Goal: Information Seeking & Learning: Learn about a topic

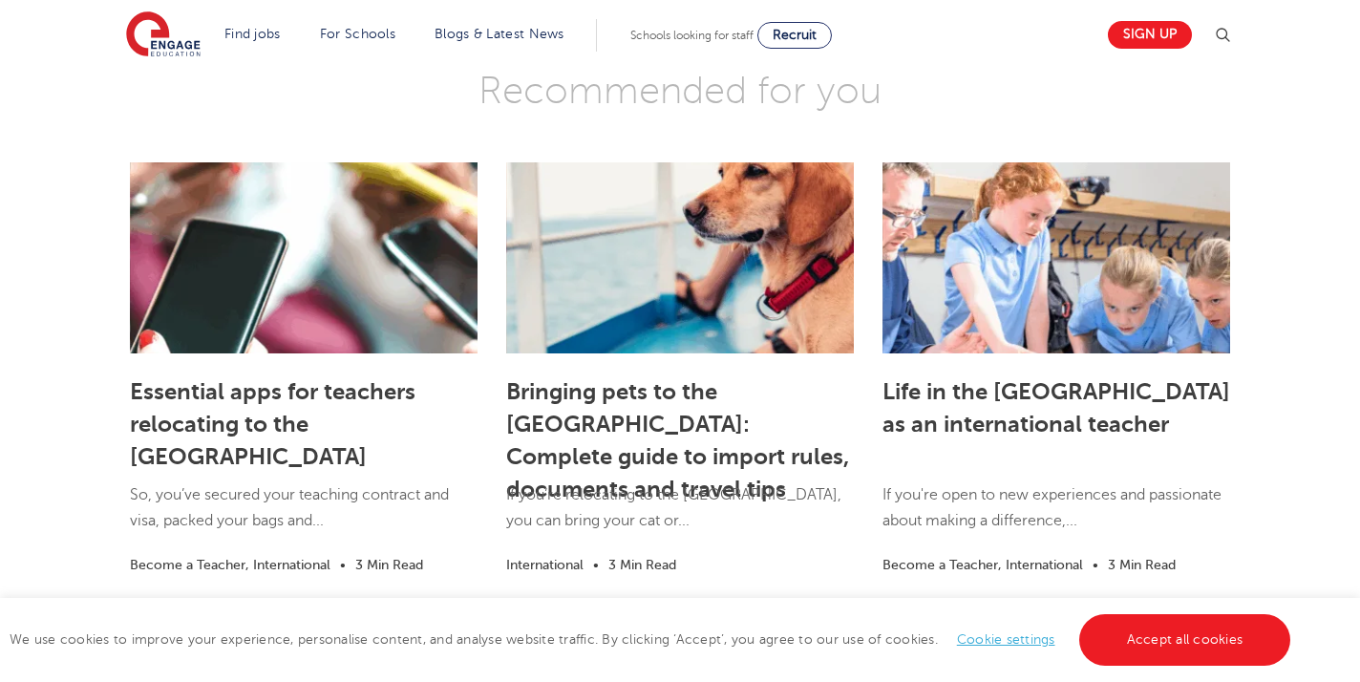
scroll to position [2679, 0]
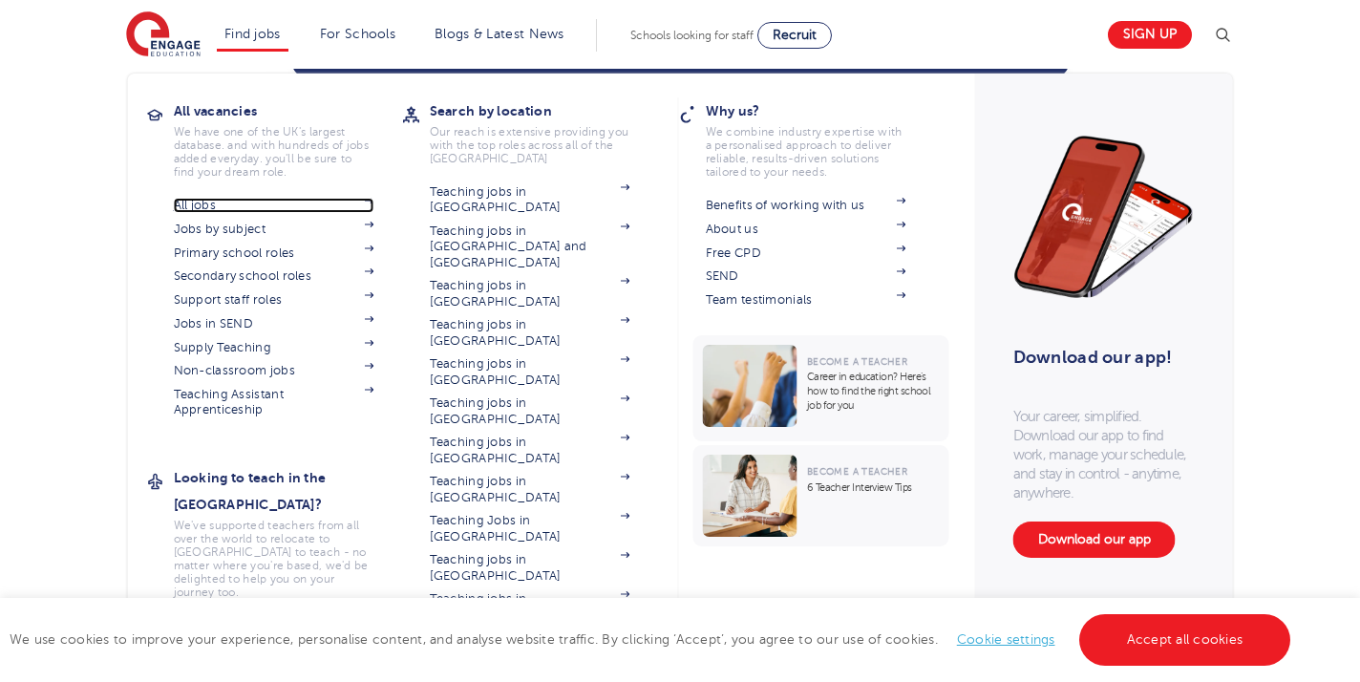
click at [252, 201] on link "All jobs" at bounding box center [274, 205] width 201 height 15
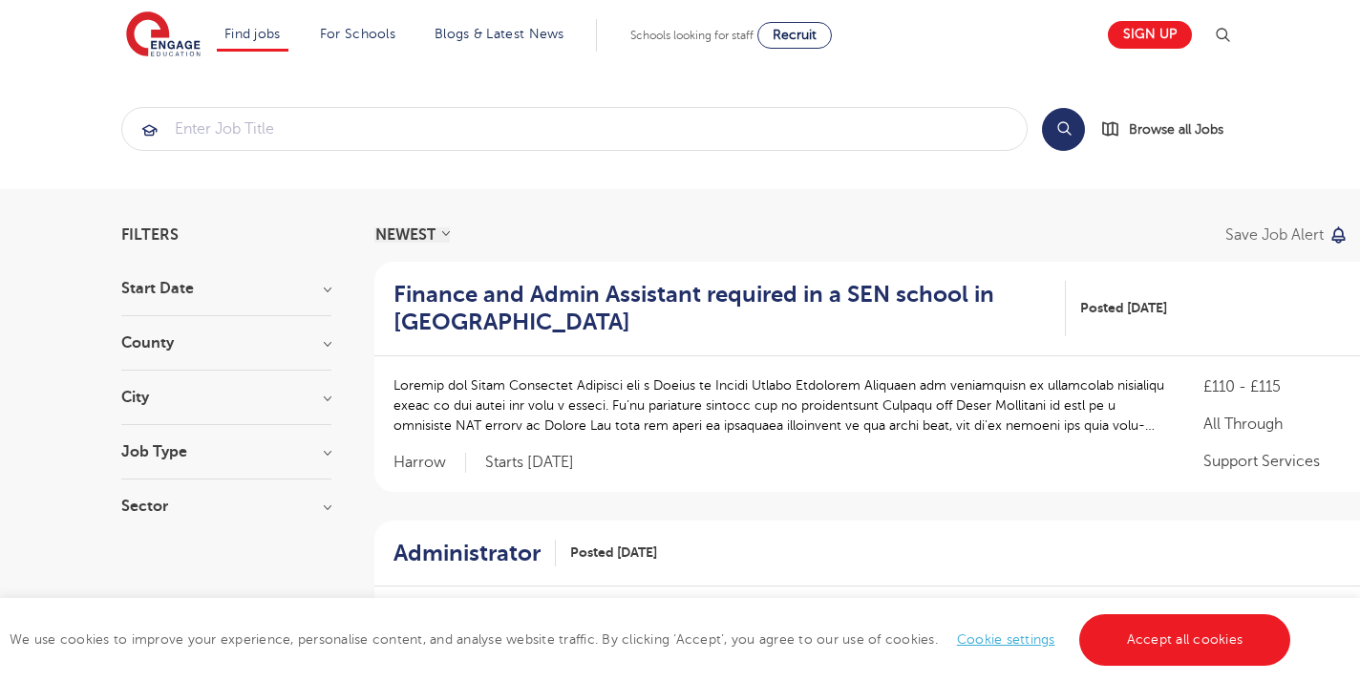
click at [307, 390] on h3 "City" at bounding box center [226, 397] width 210 height 15
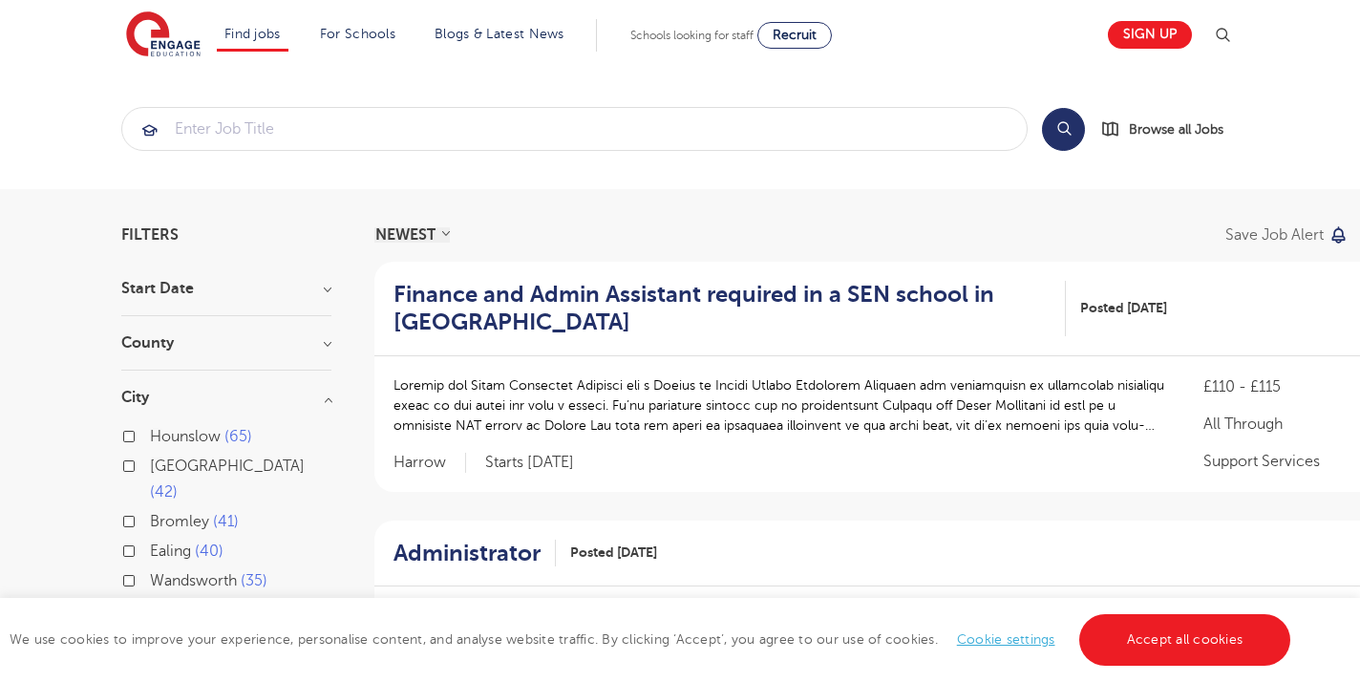
scroll to position [133, 0]
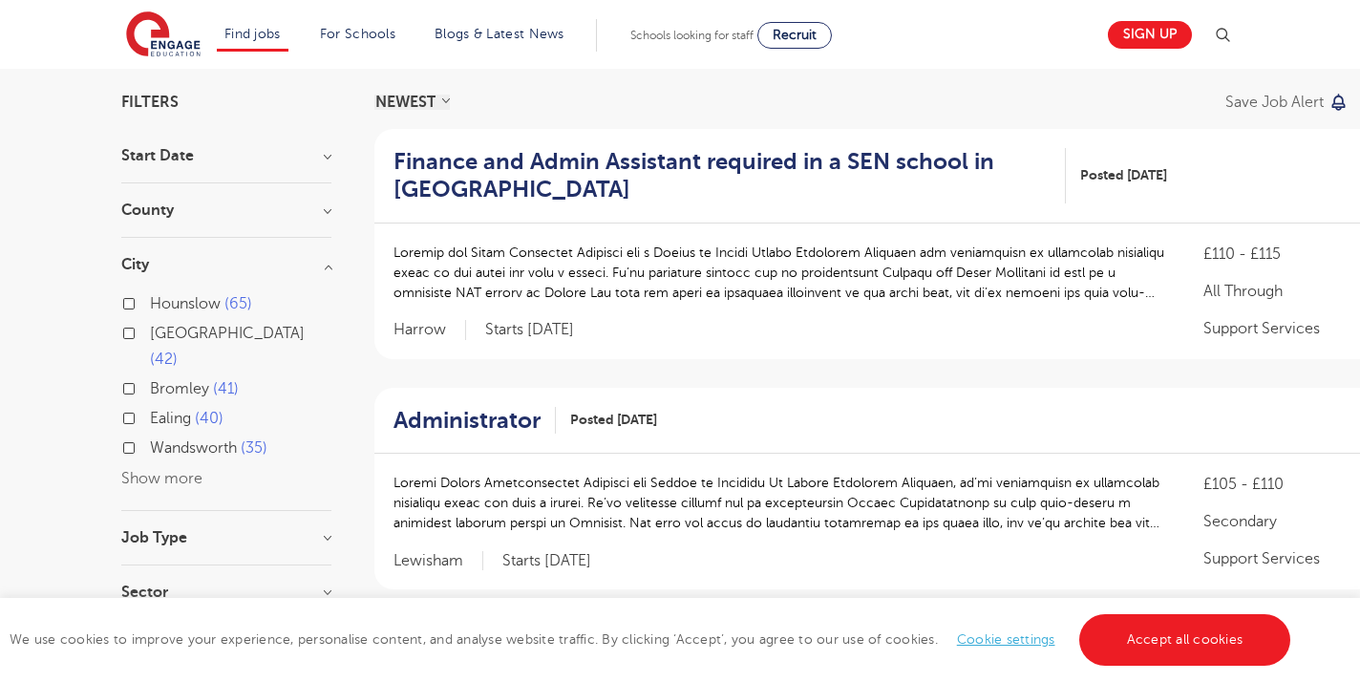
click at [187, 470] on button "Show more" at bounding box center [161, 478] width 81 height 17
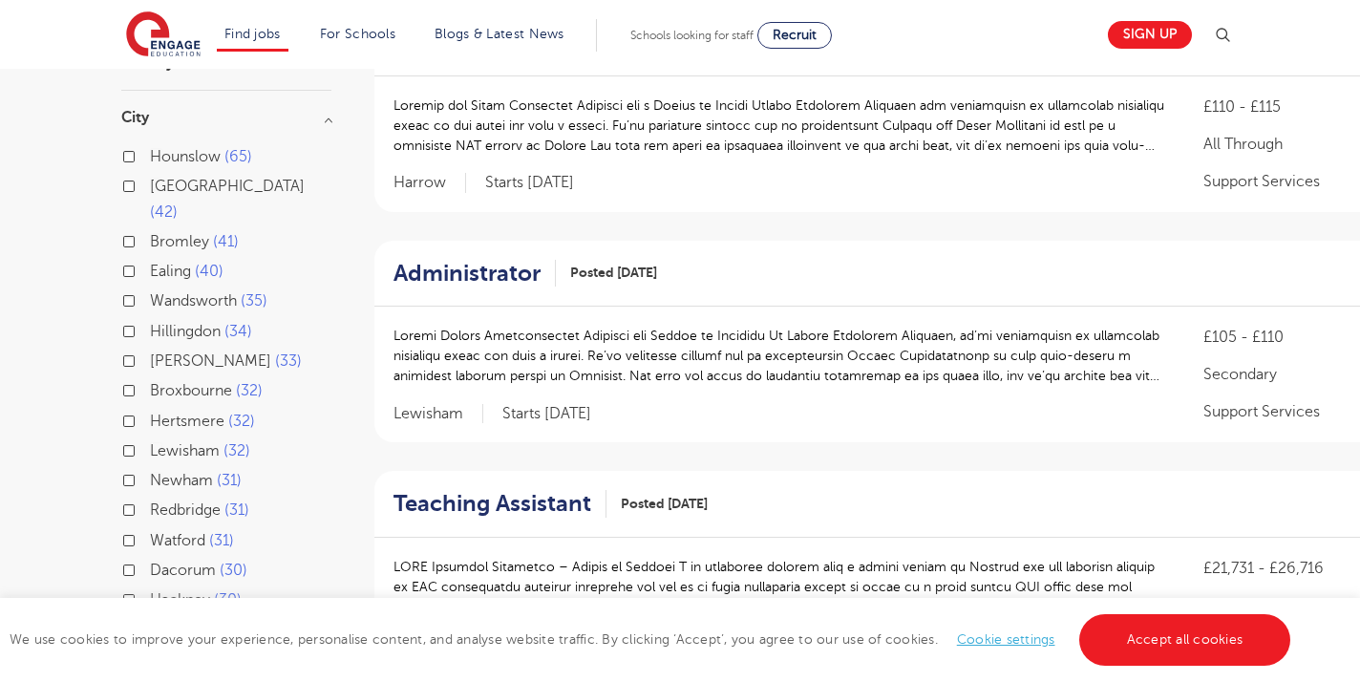
scroll to position [299, 0]
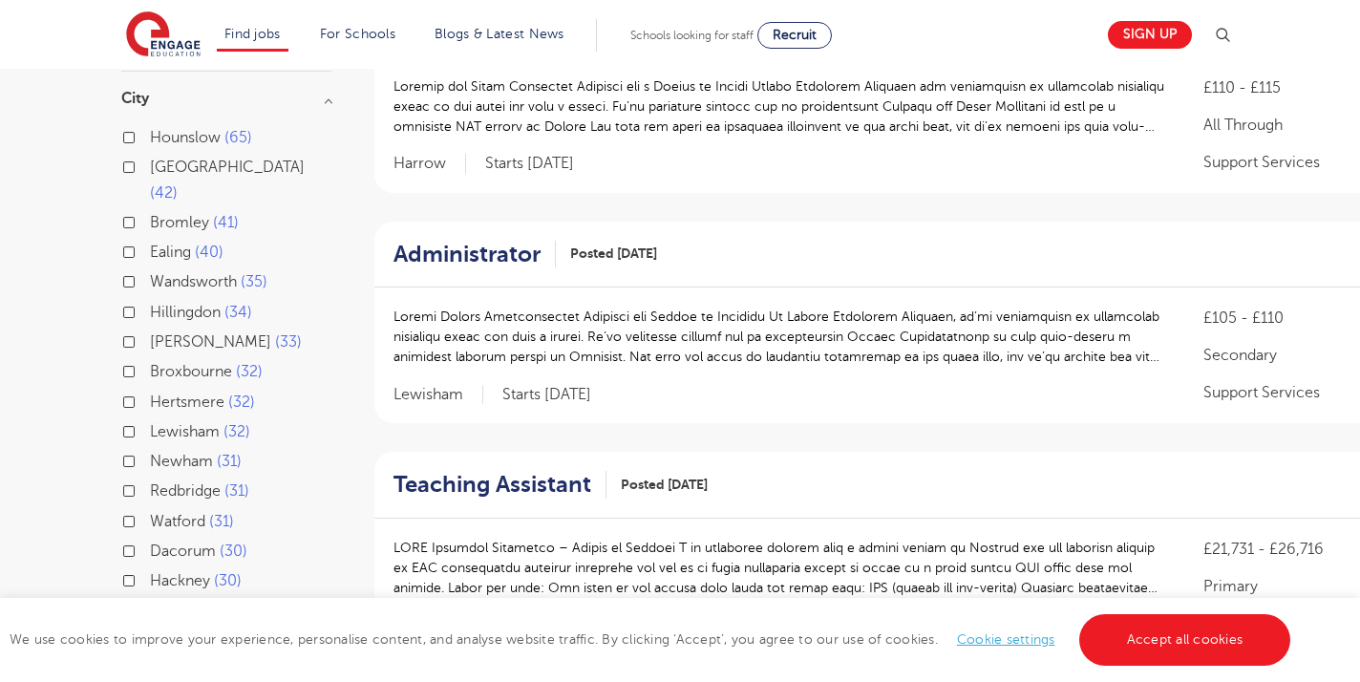
click at [171, 135] on span "Hounslow" at bounding box center [185, 137] width 71 height 17
click at [162, 135] on input "Hounslow 65" at bounding box center [156, 135] width 12 height 12
checkbox input "true"
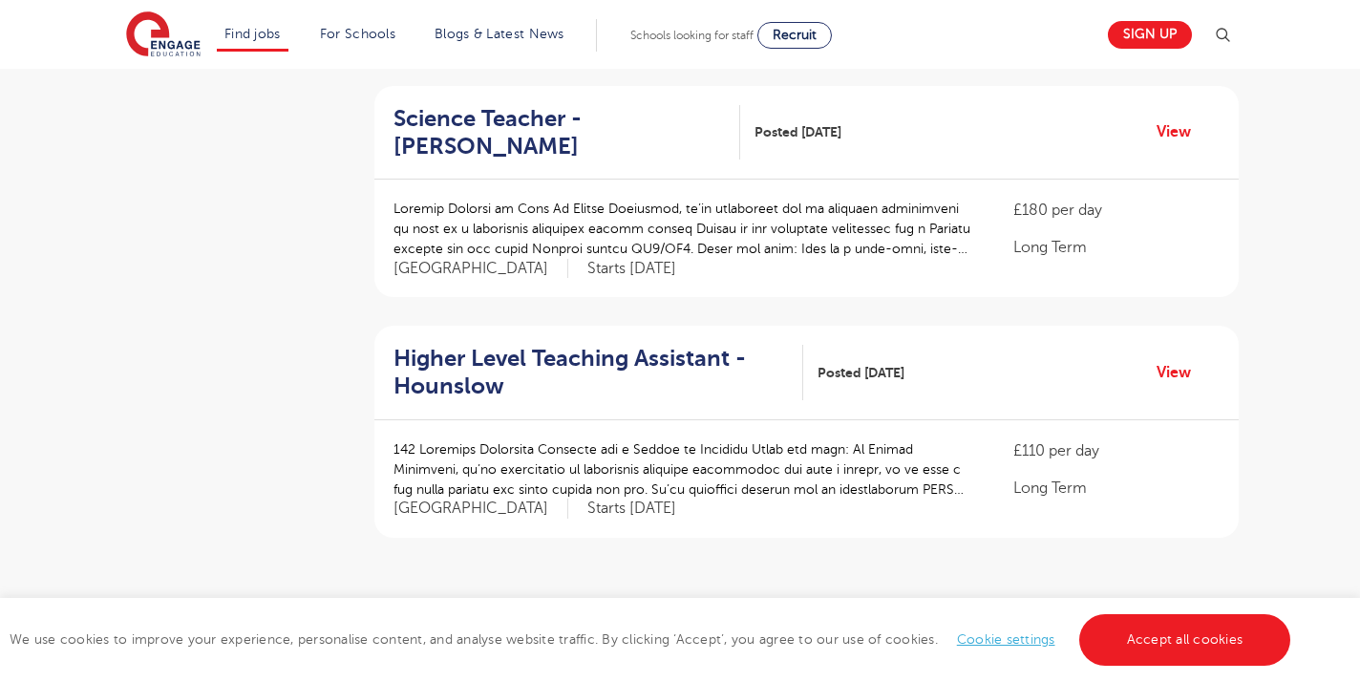
scroll to position [2098, 0]
click at [738, 614] on ul "« ‹ 1 2 3 4 5 6 7 › »" at bounding box center [806, 630] width 364 height 33
click at [742, 622] on link "2" at bounding box center [743, 630] width 9 height 17
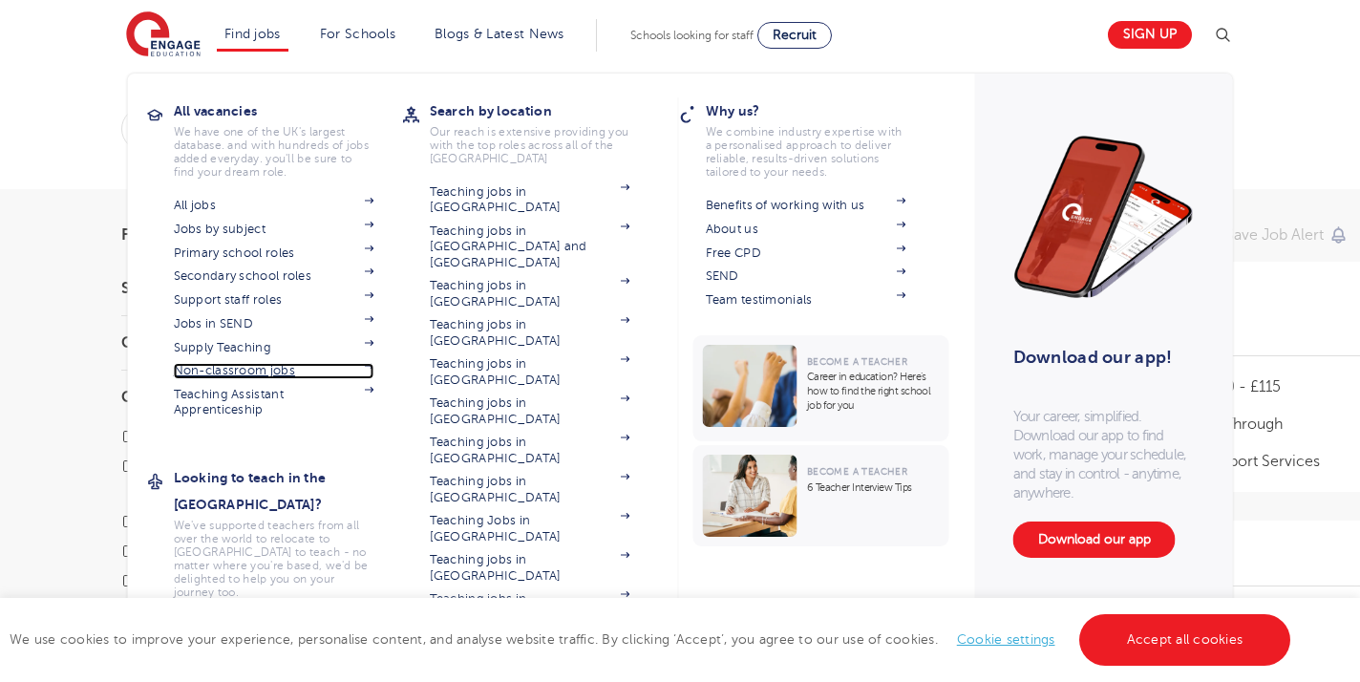
click at [260, 365] on link "Non-classroom jobs" at bounding box center [274, 370] width 201 height 15
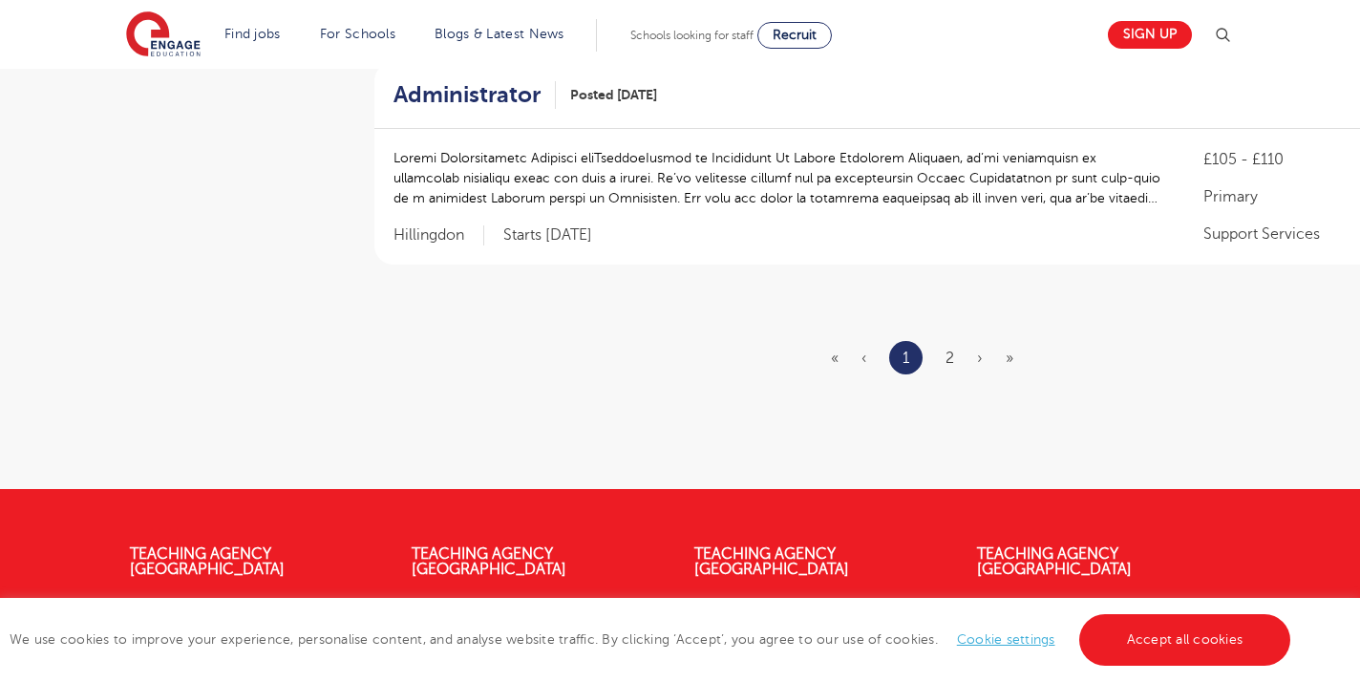
scroll to position [2389, 0]
